Goal: Transaction & Acquisition: Purchase product/service

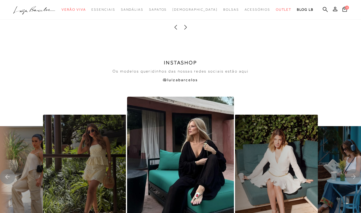
scroll to position [992, 0]
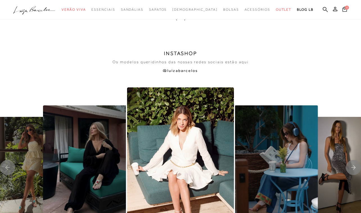
click at [351, 160] on rect "Next slide" at bounding box center [353, 167] width 15 height 15
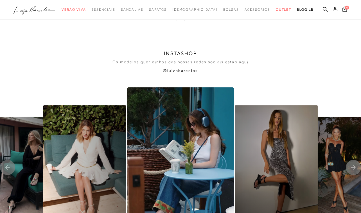
click at [351, 160] on rect "Next slide" at bounding box center [353, 167] width 15 height 15
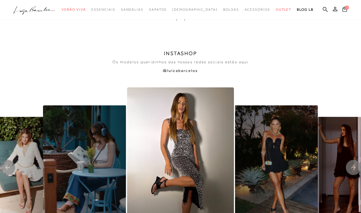
click at [351, 160] on rect "Next slide" at bounding box center [353, 167] width 15 height 15
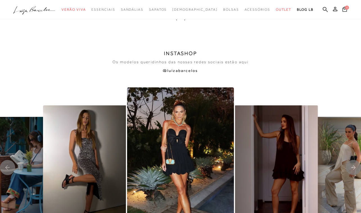
click at [351, 160] on rect "Next slide" at bounding box center [353, 167] width 15 height 15
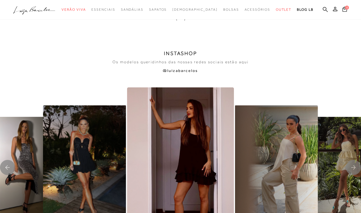
click at [351, 160] on rect "Next slide" at bounding box center [353, 167] width 15 height 15
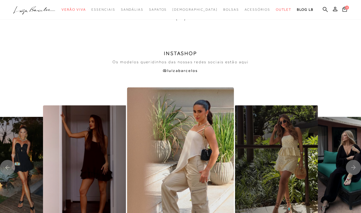
click at [351, 160] on rect "Next slide" at bounding box center [353, 167] width 15 height 15
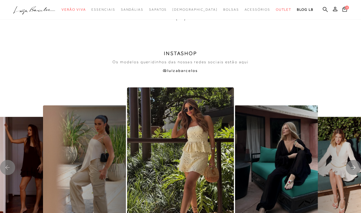
click at [351, 160] on rect "Next slide" at bounding box center [353, 167] width 15 height 15
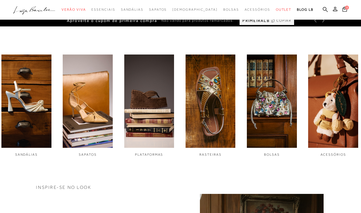
scroll to position [153, 0]
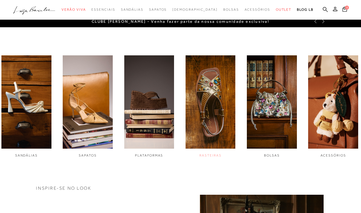
click at [210, 138] on img "4 / 6" at bounding box center [210, 102] width 50 height 94
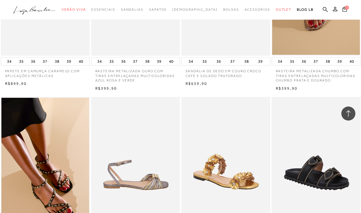
scroll to position [636, 0]
